Goal: Task Accomplishment & Management: Use online tool/utility

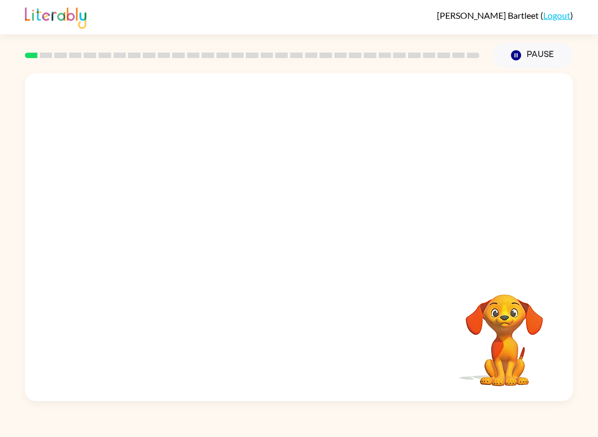
click at [343, 256] on div at bounding box center [299, 172] width 548 height 198
click at [544, 206] on div at bounding box center [299, 172] width 548 height 198
click at [543, 206] on div at bounding box center [299, 172] width 548 height 198
click at [562, 33] on div "[PERSON_NAME] ( Logout )" at bounding box center [299, 17] width 548 height 34
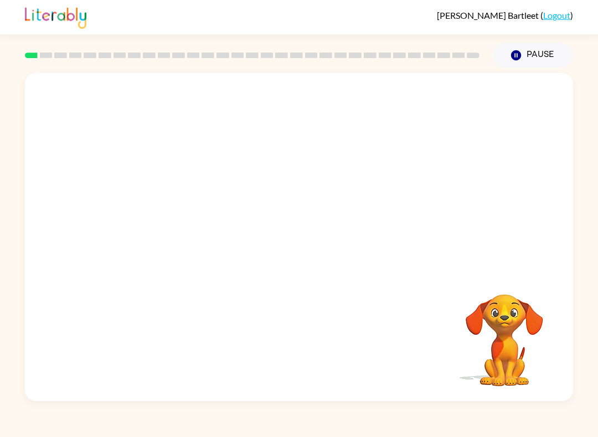
click at [556, 18] on link "Logout" at bounding box center [556, 15] width 27 height 11
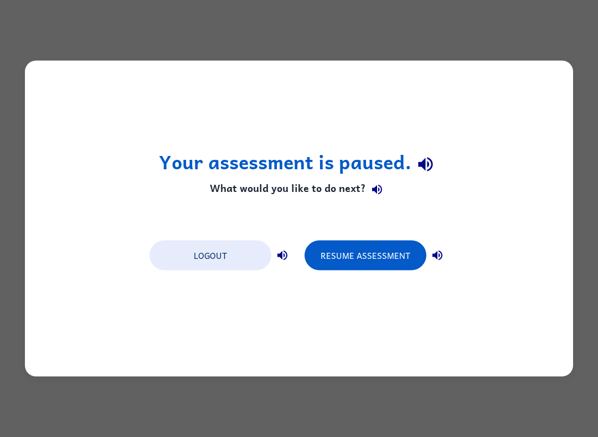
click at [373, 259] on button "Resume Assessment" at bounding box center [365, 256] width 122 height 30
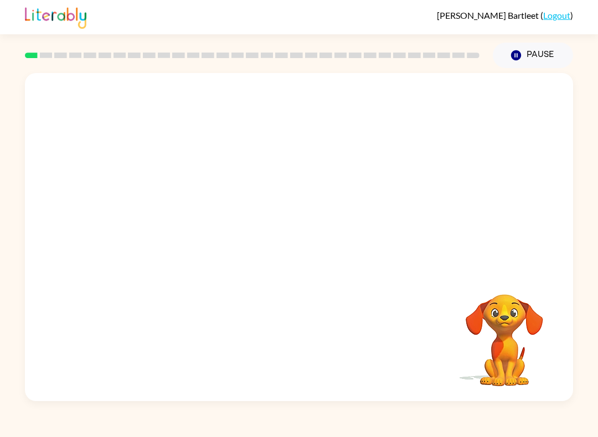
click at [529, 49] on button "Pause Pause" at bounding box center [533, 55] width 80 height 25
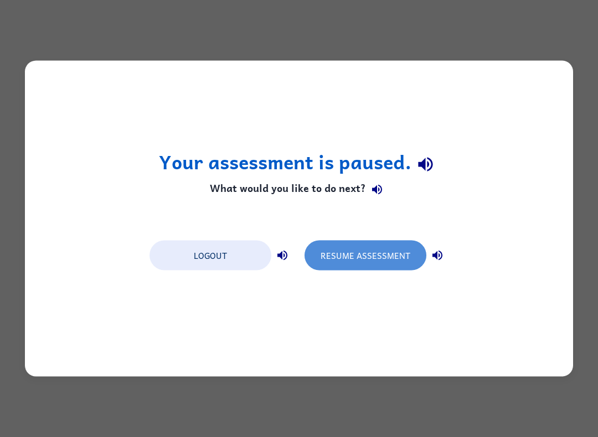
click at [375, 265] on button "Resume Assessment" at bounding box center [365, 256] width 122 height 30
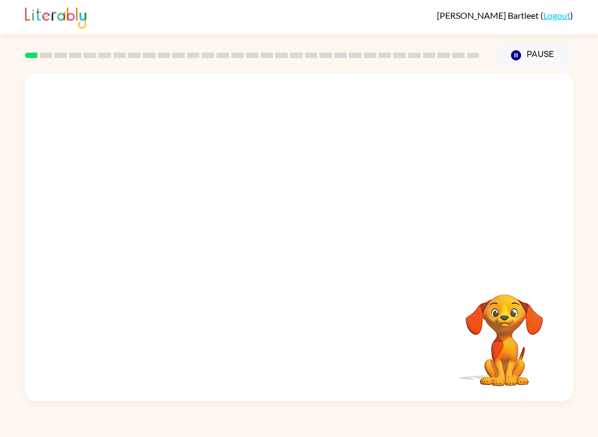
click at [380, 262] on div at bounding box center [299, 172] width 548 height 198
click at [294, 234] on icon "button" at bounding box center [298, 242] width 19 height 19
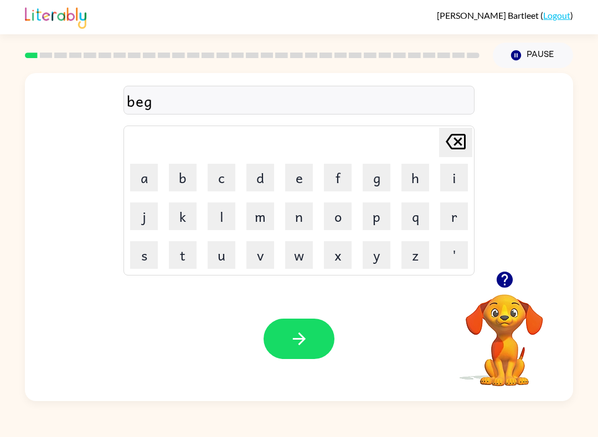
click at [297, 332] on icon "button" at bounding box center [298, 338] width 19 height 19
click at [302, 346] on icon "button" at bounding box center [298, 338] width 19 height 19
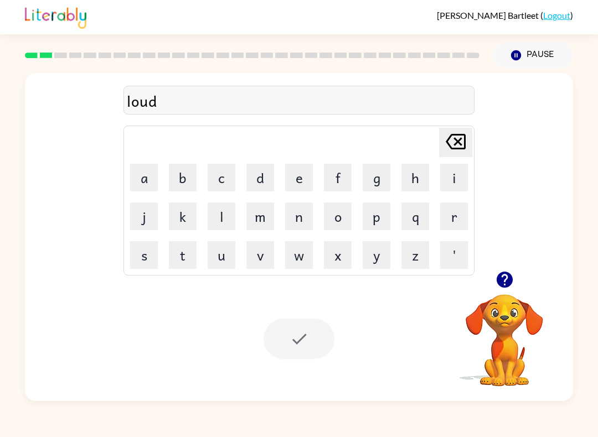
click at [298, 342] on div at bounding box center [298, 339] width 71 height 40
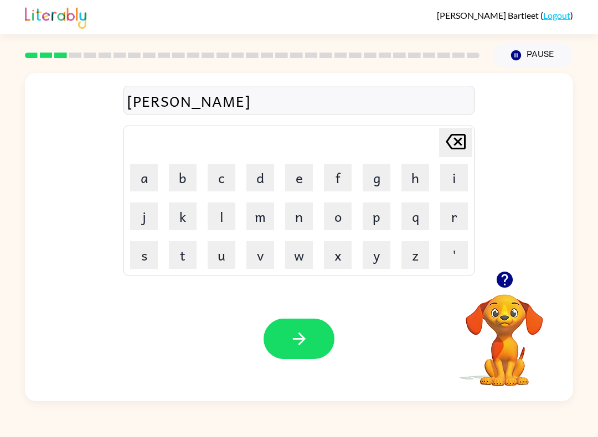
click at [301, 331] on icon "button" at bounding box center [298, 338] width 19 height 19
click at [300, 354] on button "button" at bounding box center [298, 339] width 71 height 40
click at [293, 335] on icon "button" at bounding box center [298, 338] width 19 height 19
click at [299, 359] on button "button" at bounding box center [298, 339] width 71 height 40
click at [304, 327] on button "button" at bounding box center [298, 339] width 71 height 40
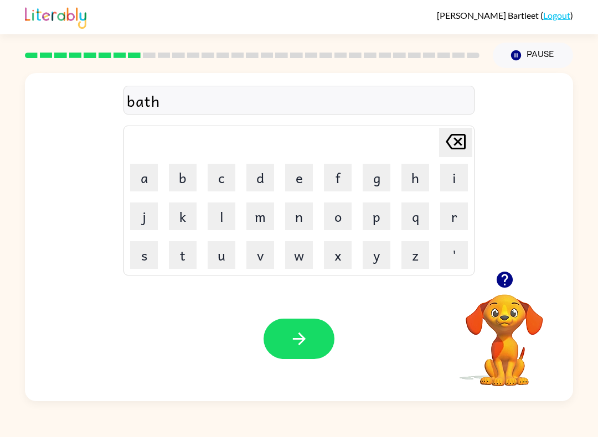
click at [315, 331] on button "button" at bounding box center [298, 339] width 71 height 40
click at [314, 344] on button "button" at bounding box center [298, 339] width 71 height 40
click at [500, 286] on icon "button" at bounding box center [504, 280] width 16 height 16
click at [303, 341] on icon "button" at bounding box center [298, 339] width 13 height 13
click at [304, 342] on icon "button" at bounding box center [298, 338] width 19 height 19
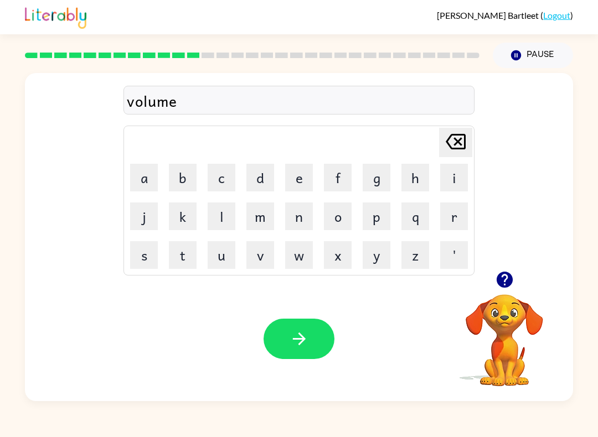
click at [306, 375] on div "Your browser must support playing .mp4 files to use Literably. Please try using…" at bounding box center [299, 339] width 548 height 125
click at [302, 338] on icon "button" at bounding box center [298, 338] width 19 height 19
click at [292, 344] on icon "button" at bounding box center [298, 338] width 19 height 19
click at [312, 372] on div "Your browser must support playing .mp4 files to use Literably. Please try using…" at bounding box center [299, 339] width 548 height 125
click at [318, 333] on button "button" at bounding box center [298, 339] width 71 height 40
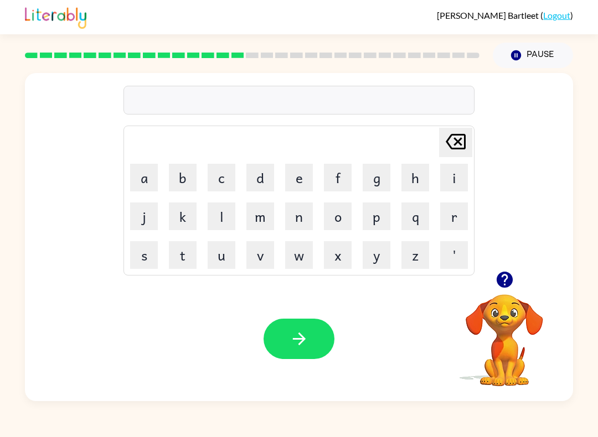
click at [309, 339] on button "button" at bounding box center [298, 339] width 71 height 40
click at [307, 331] on icon "button" at bounding box center [298, 338] width 19 height 19
click at [302, 335] on icon "button" at bounding box center [298, 338] width 19 height 19
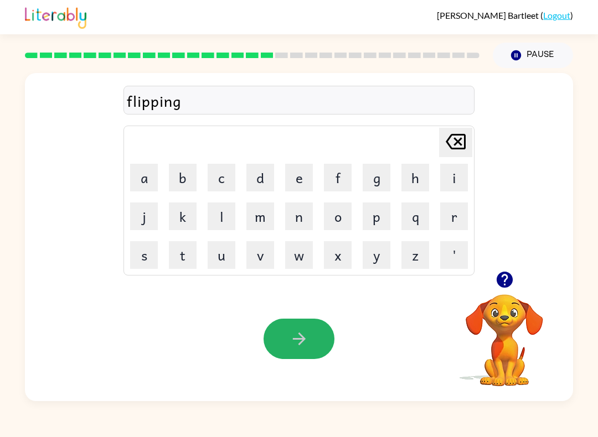
click at [298, 357] on button "button" at bounding box center [298, 339] width 71 height 40
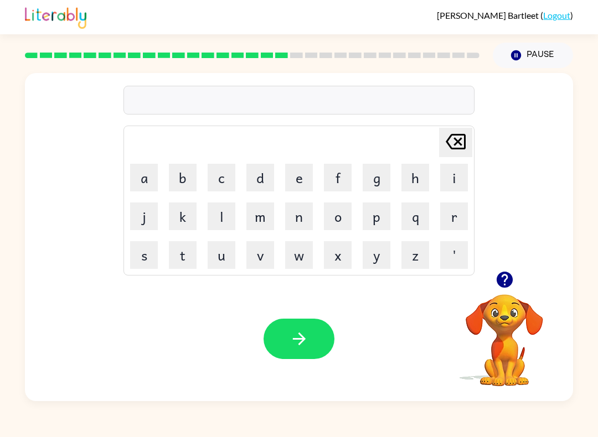
click at [256, 100] on div at bounding box center [298, 100] width 351 height 29
click at [304, 334] on icon "button" at bounding box center [298, 338] width 19 height 19
click at [296, 334] on icon "button" at bounding box center [298, 338] width 19 height 19
click at [466, 174] on button "i" at bounding box center [454, 178] width 28 height 28
click at [137, 258] on button "s" at bounding box center [144, 255] width 28 height 28
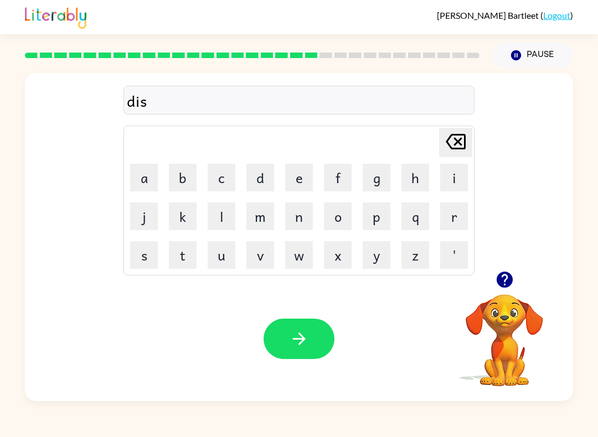
click at [419, 187] on button "h" at bounding box center [415, 178] width 28 height 28
click at [300, 175] on button "e" at bounding box center [299, 178] width 28 height 28
click at [144, 265] on button "s" at bounding box center [144, 255] width 28 height 28
click at [296, 336] on icon "button" at bounding box center [298, 338] width 19 height 19
click at [334, 180] on button "f" at bounding box center [338, 178] width 28 height 28
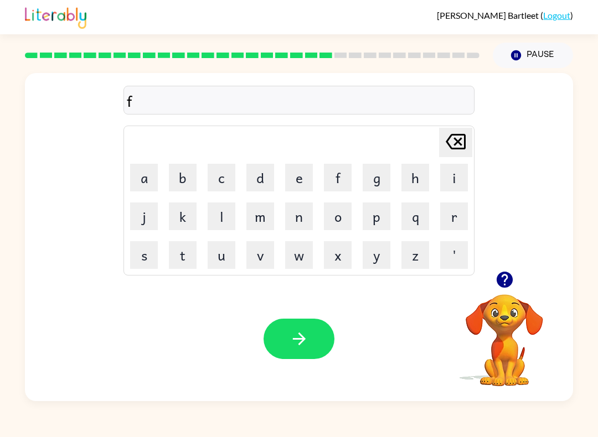
click at [221, 220] on button "l" at bounding box center [222, 217] width 28 height 28
click at [222, 257] on button "u" at bounding box center [222, 255] width 28 height 28
click at [187, 250] on button "t" at bounding box center [183, 255] width 28 height 28
click at [302, 184] on button "e" at bounding box center [299, 178] width 28 height 28
click at [308, 328] on button "button" at bounding box center [298, 339] width 71 height 40
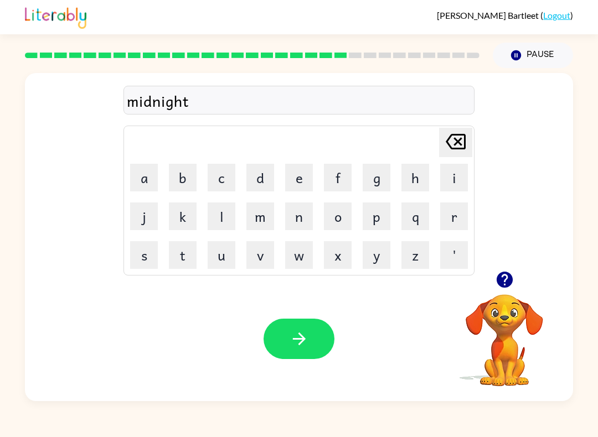
click at [308, 348] on icon "button" at bounding box center [298, 338] width 19 height 19
click at [304, 348] on icon "button" at bounding box center [298, 338] width 19 height 19
click at [309, 355] on button "button" at bounding box center [298, 339] width 71 height 40
click at [301, 343] on icon "button" at bounding box center [298, 339] width 13 height 13
click at [305, 352] on button "button" at bounding box center [298, 339] width 71 height 40
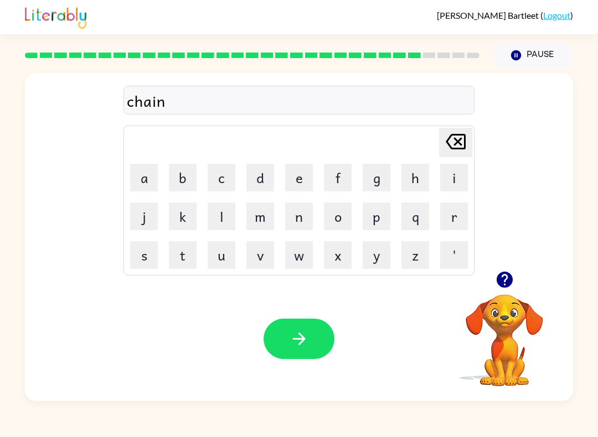
click at [305, 335] on icon "button" at bounding box center [298, 338] width 19 height 19
click at [311, 354] on button "button" at bounding box center [298, 339] width 71 height 40
click at [273, 336] on button "button" at bounding box center [298, 339] width 71 height 40
click at [288, 335] on button "button" at bounding box center [298, 339] width 71 height 40
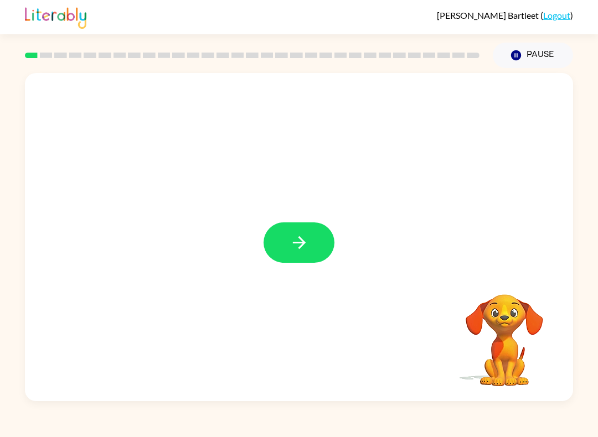
click at [308, 240] on icon "button" at bounding box center [298, 242] width 19 height 19
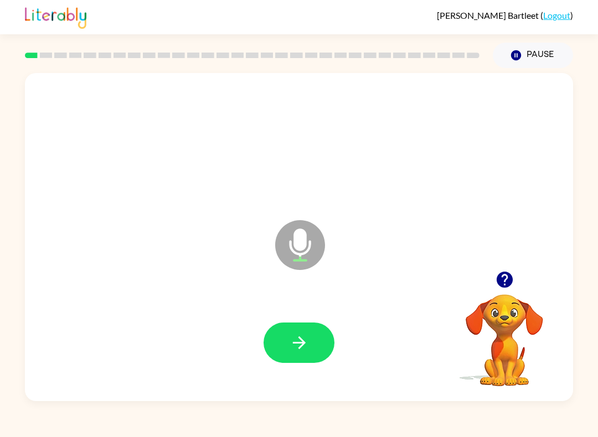
click at [497, 268] on button "button" at bounding box center [504, 280] width 28 height 28
click at [302, 343] on icon "button" at bounding box center [298, 342] width 19 height 19
click at [303, 341] on icon "button" at bounding box center [298, 343] width 13 height 13
click at [312, 337] on button "button" at bounding box center [298, 343] width 71 height 40
click at [304, 351] on icon "button" at bounding box center [298, 342] width 19 height 19
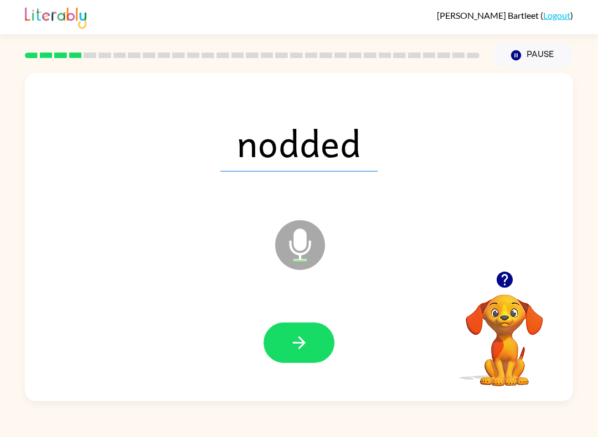
click at [309, 351] on button "button" at bounding box center [298, 343] width 71 height 40
click at [296, 342] on icon "button" at bounding box center [298, 342] width 19 height 19
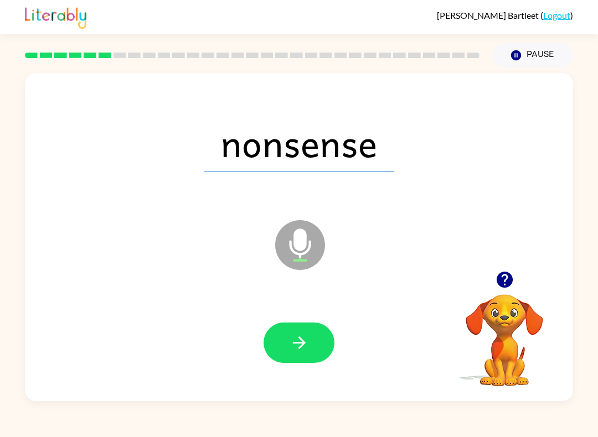
click at [309, 339] on button "button" at bounding box center [298, 343] width 71 height 40
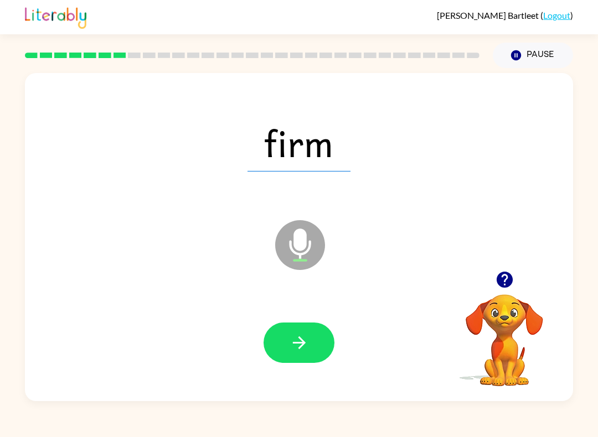
click at [293, 363] on button "button" at bounding box center [298, 343] width 71 height 40
click at [292, 334] on icon "button" at bounding box center [298, 342] width 19 height 19
click at [319, 356] on button "button" at bounding box center [298, 343] width 71 height 40
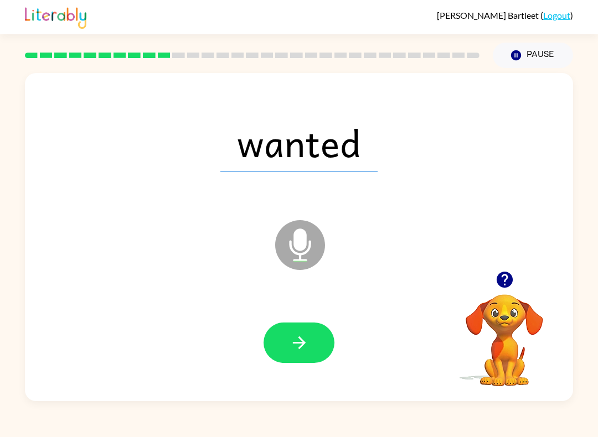
click at [306, 331] on button "button" at bounding box center [298, 343] width 71 height 40
click at [297, 347] on icon "button" at bounding box center [298, 342] width 19 height 19
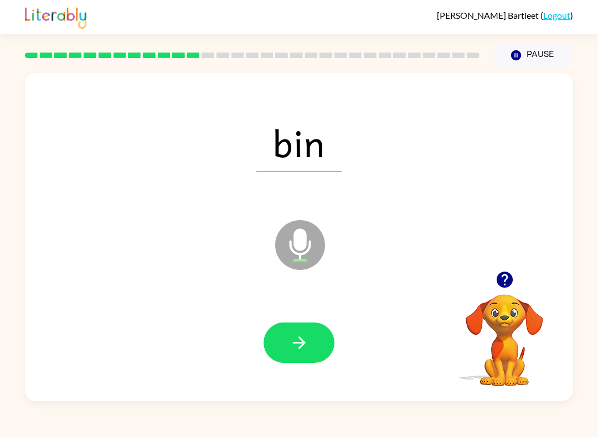
click at [298, 352] on icon "button" at bounding box center [298, 342] width 19 height 19
click at [312, 335] on button "button" at bounding box center [298, 343] width 71 height 40
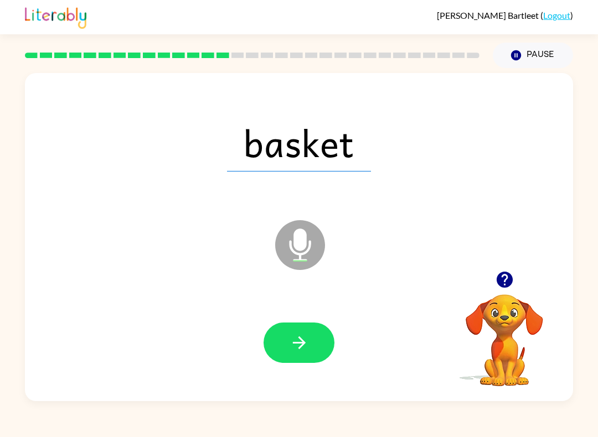
click at [316, 343] on button "button" at bounding box center [298, 343] width 71 height 40
click at [304, 339] on icon "button" at bounding box center [298, 342] width 19 height 19
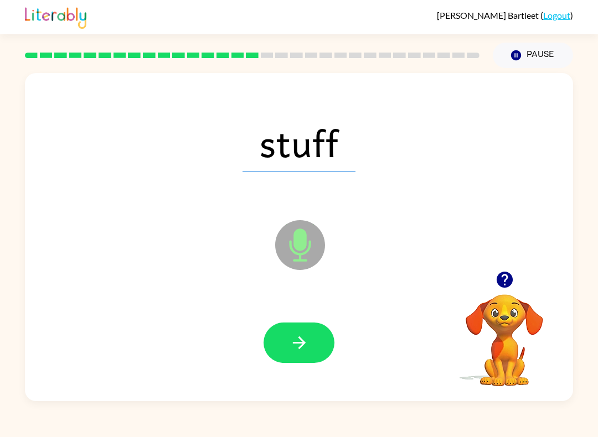
click at [311, 332] on button "button" at bounding box center [298, 343] width 71 height 40
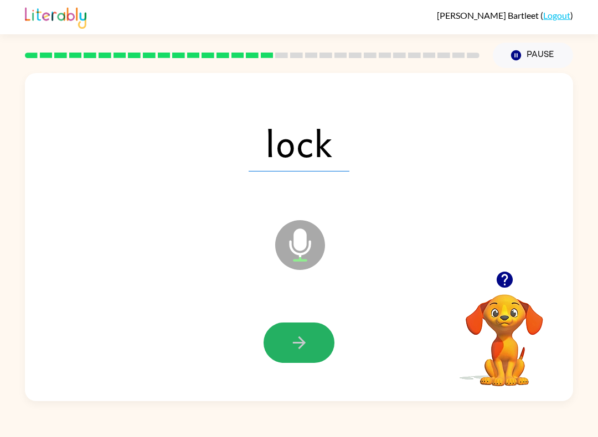
click at [307, 338] on icon "button" at bounding box center [298, 342] width 19 height 19
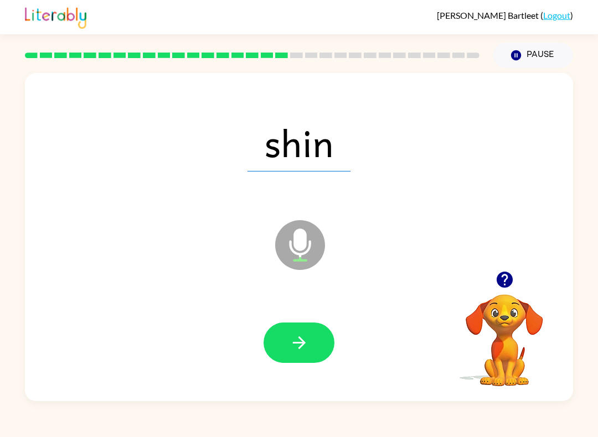
click at [312, 345] on button "button" at bounding box center [298, 343] width 71 height 40
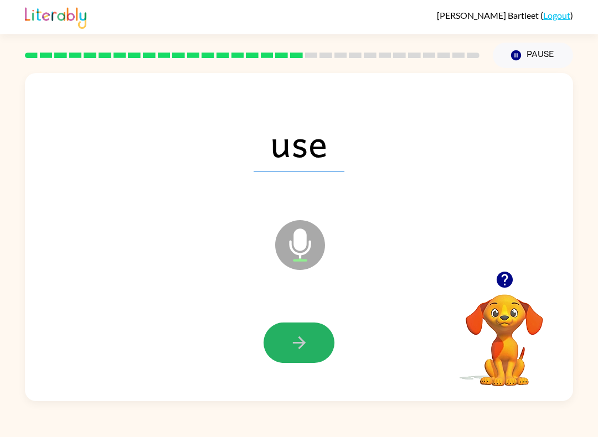
click at [307, 342] on icon "button" at bounding box center [298, 342] width 19 height 19
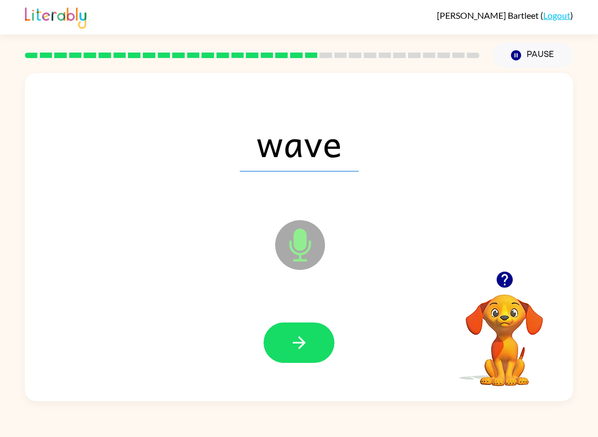
click at [306, 351] on icon "button" at bounding box center [298, 342] width 19 height 19
click at [321, 347] on button "button" at bounding box center [298, 343] width 71 height 40
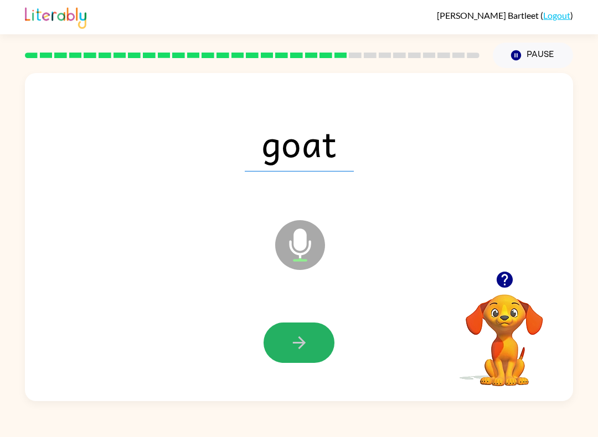
click at [308, 351] on icon "button" at bounding box center [298, 342] width 19 height 19
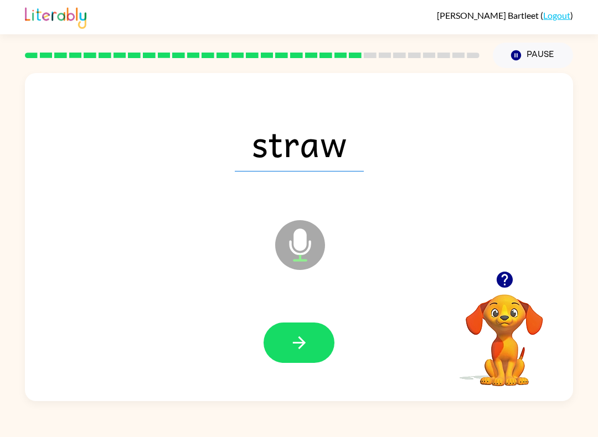
click at [321, 345] on button "button" at bounding box center [298, 343] width 71 height 40
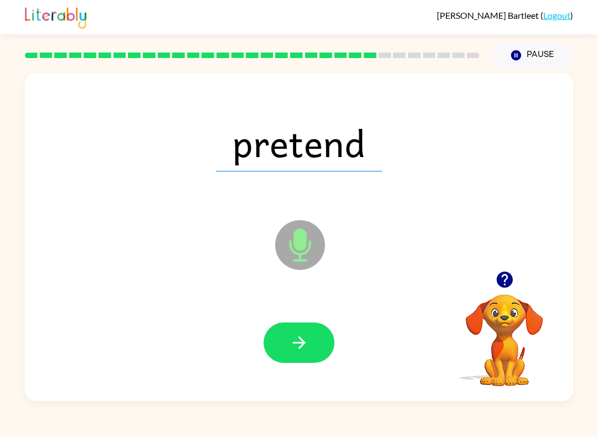
click at [308, 247] on icon at bounding box center [300, 245] width 50 height 50
click at [308, 338] on icon "button" at bounding box center [298, 342] width 19 height 19
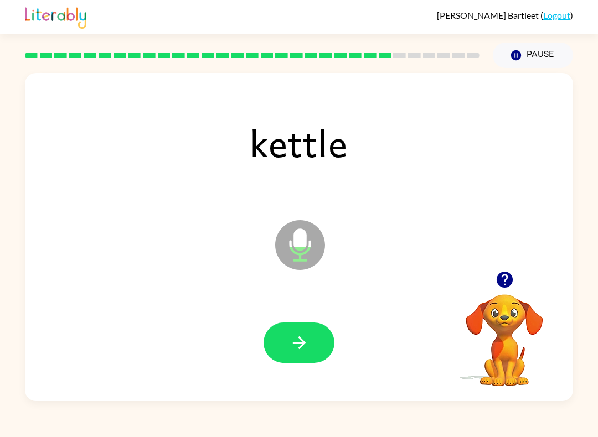
click at [301, 334] on icon "button" at bounding box center [298, 342] width 19 height 19
click at [305, 337] on icon "button" at bounding box center [298, 342] width 19 height 19
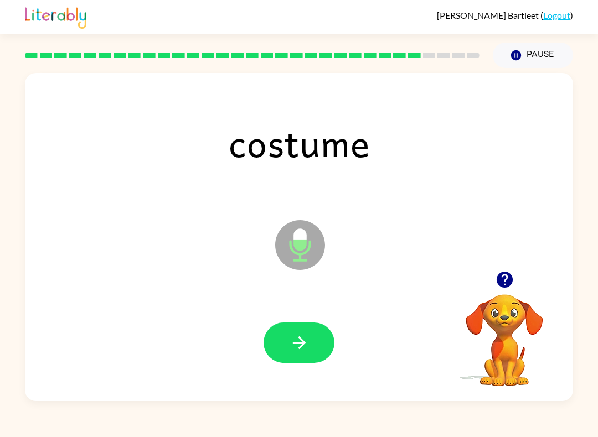
click at [299, 345] on icon "button" at bounding box center [298, 342] width 19 height 19
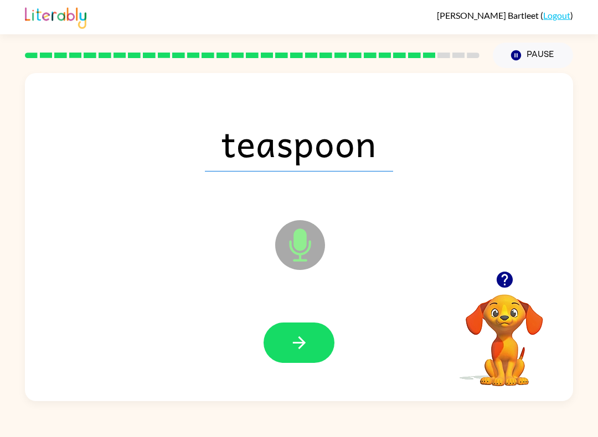
click at [312, 351] on button "button" at bounding box center [298, 343] width 71 height 40
click at [312, 341] on button "button" at bounding box center [298, 343] width 71 height 40
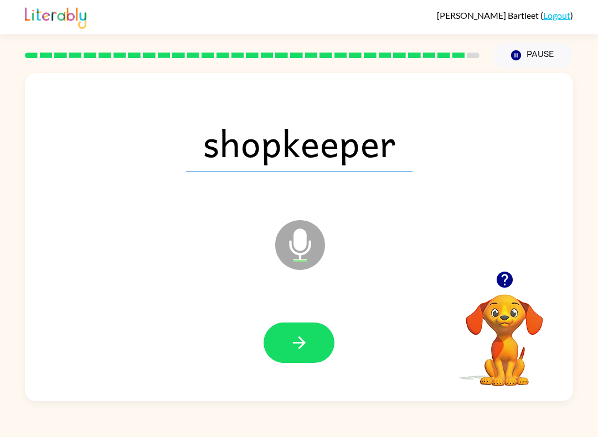
click at [294, 347] on icon "button" at bounding box center [298, 342] width 19 height 19
